Goal: Obtain resource: Obtain resource

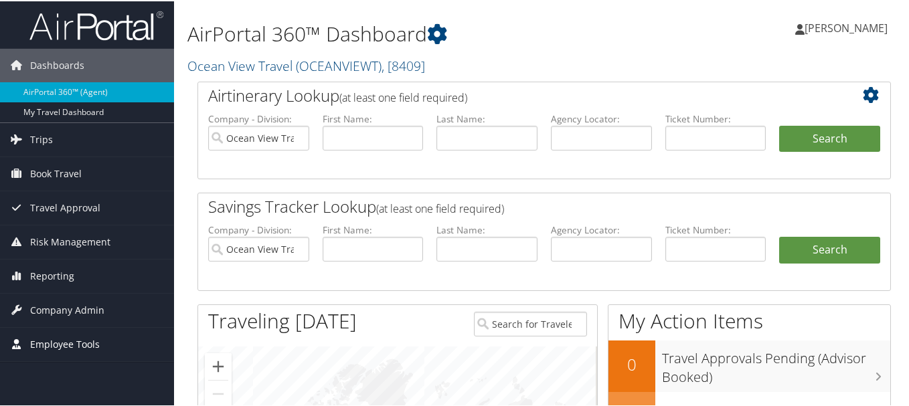
click at [56, 332] on span "Employee Tools" at bounding box center [65, 343] width 70 height 33
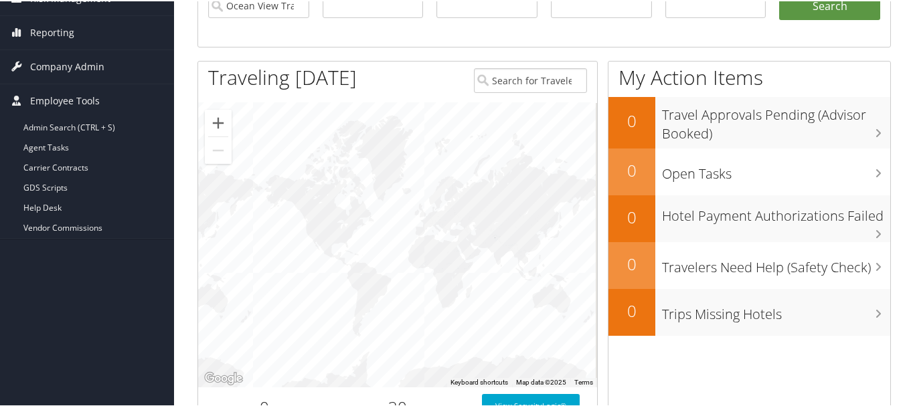
scroll to position [287, 0]
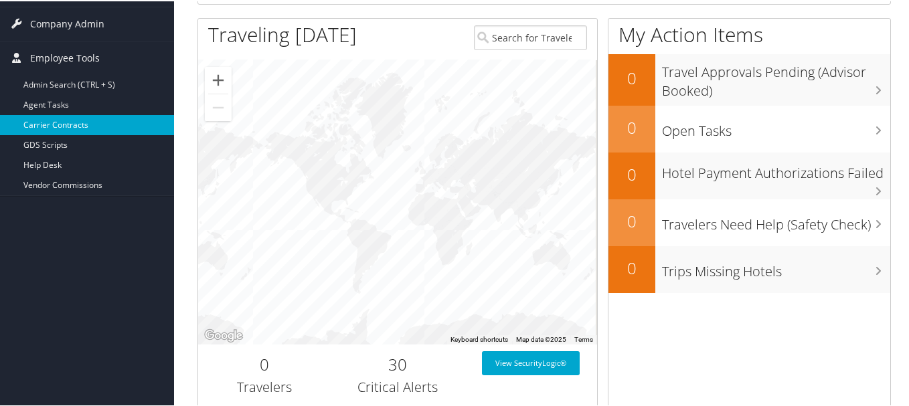
click at [48, 123] on link "Carrier Contracts" at bounding box center [87, 124] width 174 height 20
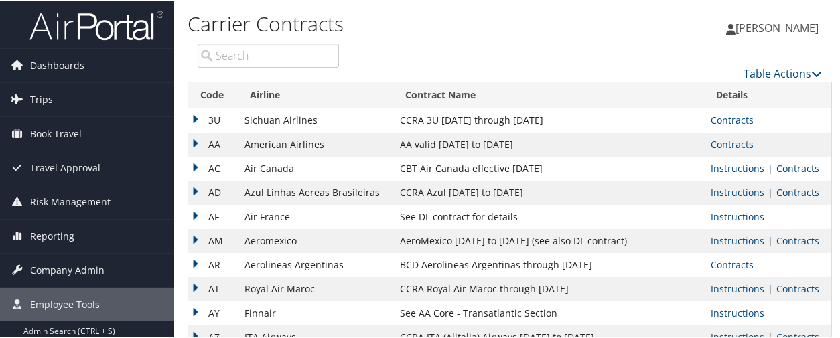
drag, startPoint x: 839, startPoint y: 23, endPoint x: 848, endPoint y: 37, distance: 16.9
click at [845, 37] on html "Menu Dashboards ► AirPortal 360™ (Agent) My Travel Dashboard Trips ► Current/Fu…" at bounding box center [422, 169] width 845 height 338
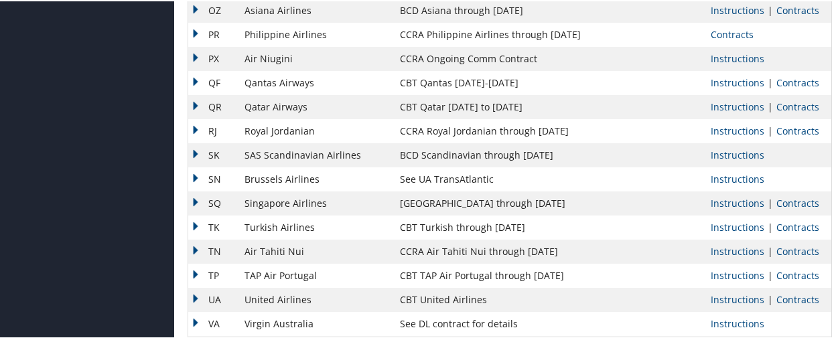
scroll to position [1104, 0]
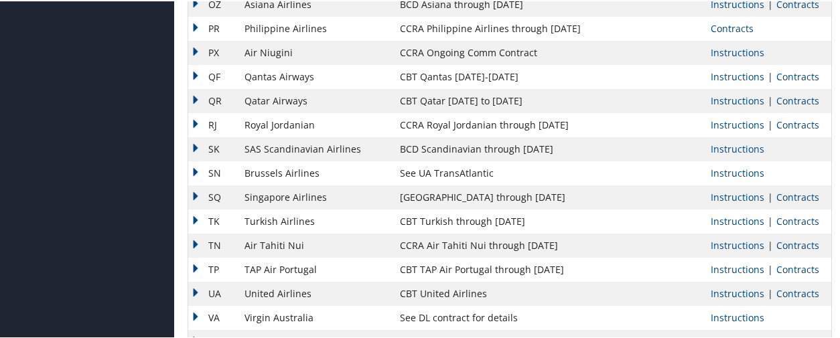
click at [783, 285] on td "Instructions | Contracts" at bounding box center [767, 293] width 127 height 24
click at [786, 291] on link "Contracts" at bounding box center [797, 292] width 43 height 13
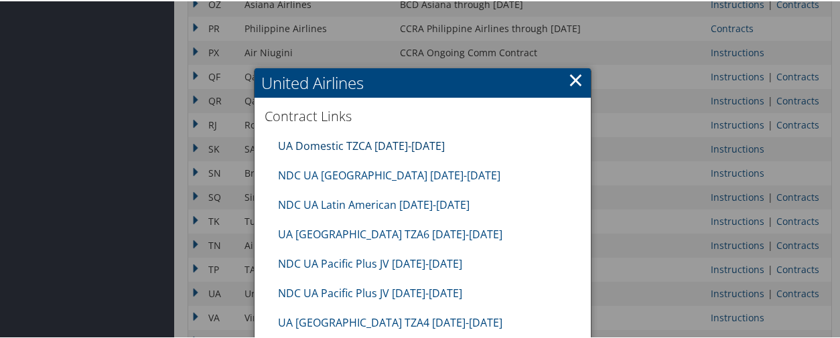
click at [309, 141] on link "UA Domestic TZCA [DATE]-[DATE]" at bounding box center [361, 144] width 167 height 15
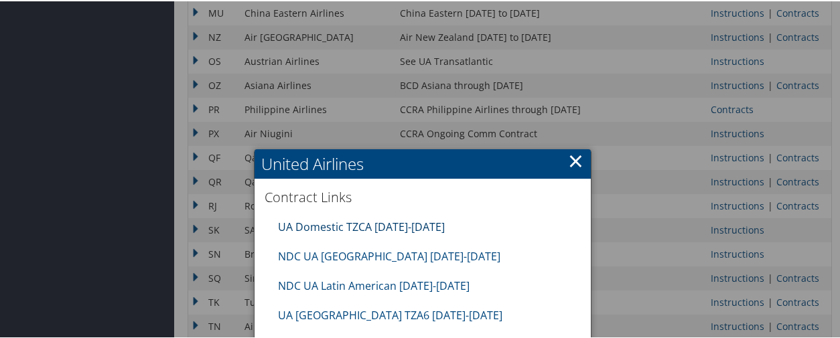
scroll to position [1036, 0]
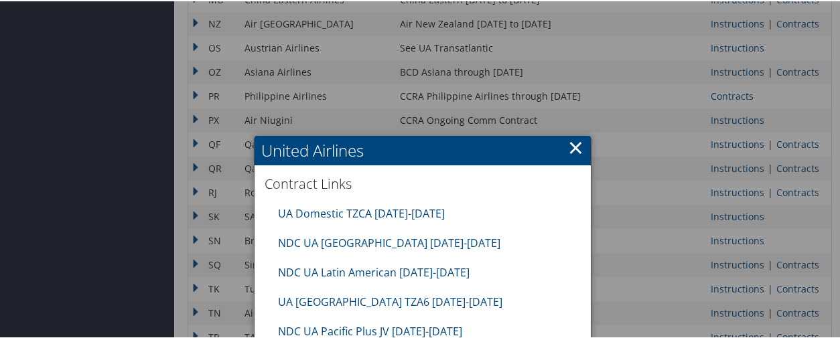
click at [573, 147] on link "×" at bounding box center [575, 146] width 15 height 27
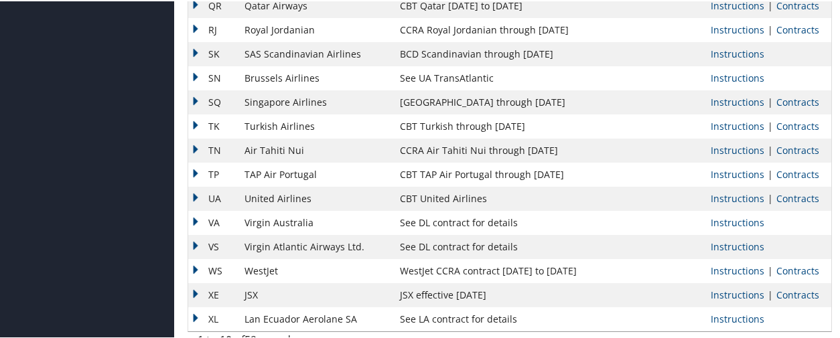
scroll to position [1215, 0]
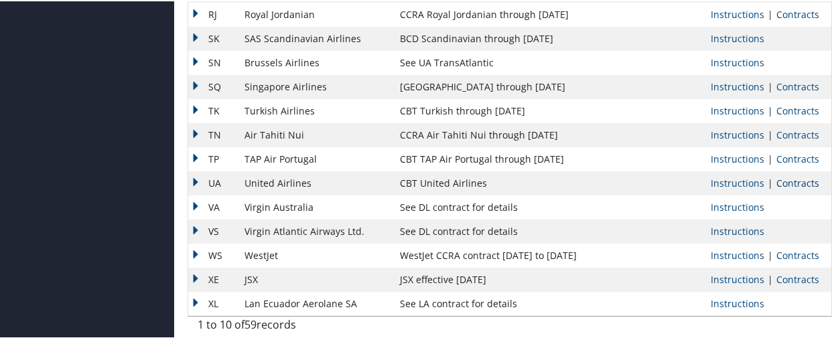
click at [785, 182] on link "Contracts" at bounding box center [797, 181] width 43 height 13
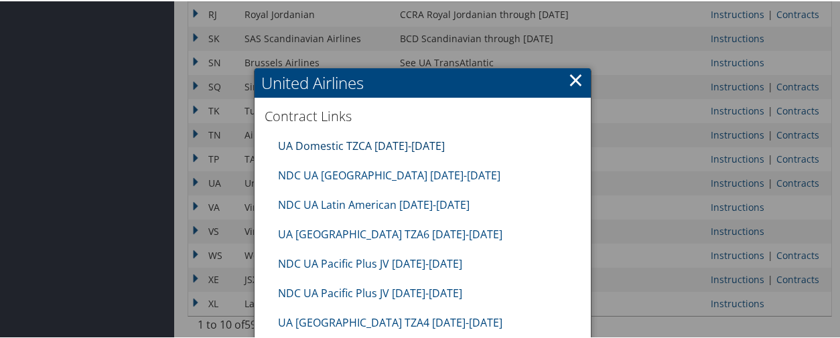
click at [317, 142] on link "UA Domestic TZCA [DATE]-[DATE]" at bounding box center [361, 144] width 167 height 15
